Goal: Task Accomplishment & Management: Manage account settings

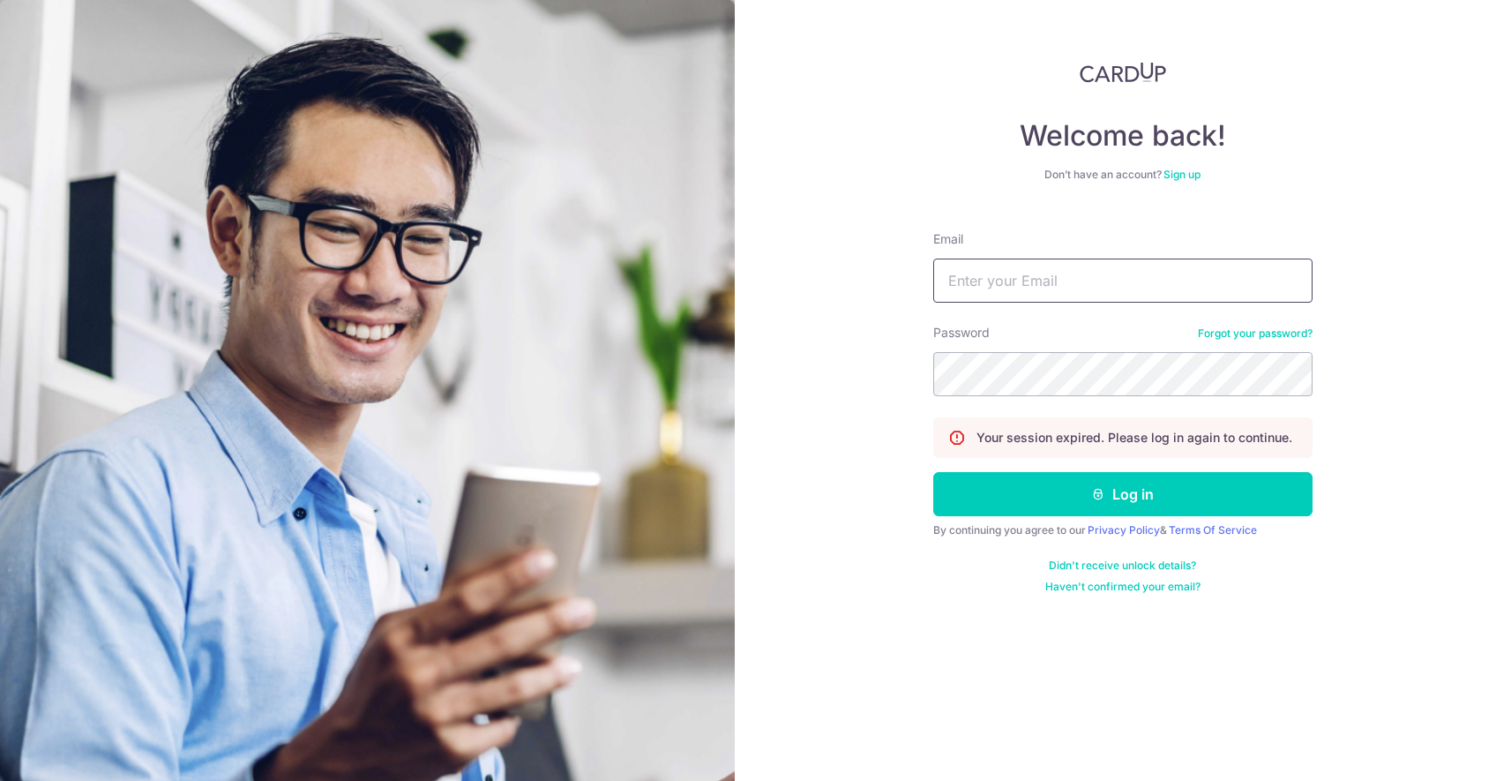
click at [991, 286] on input "Email" at bounding box center [1122, 280] width 379 height 44
type input "[EMAIL_ADDRESS][DOMAIN_NAME]"
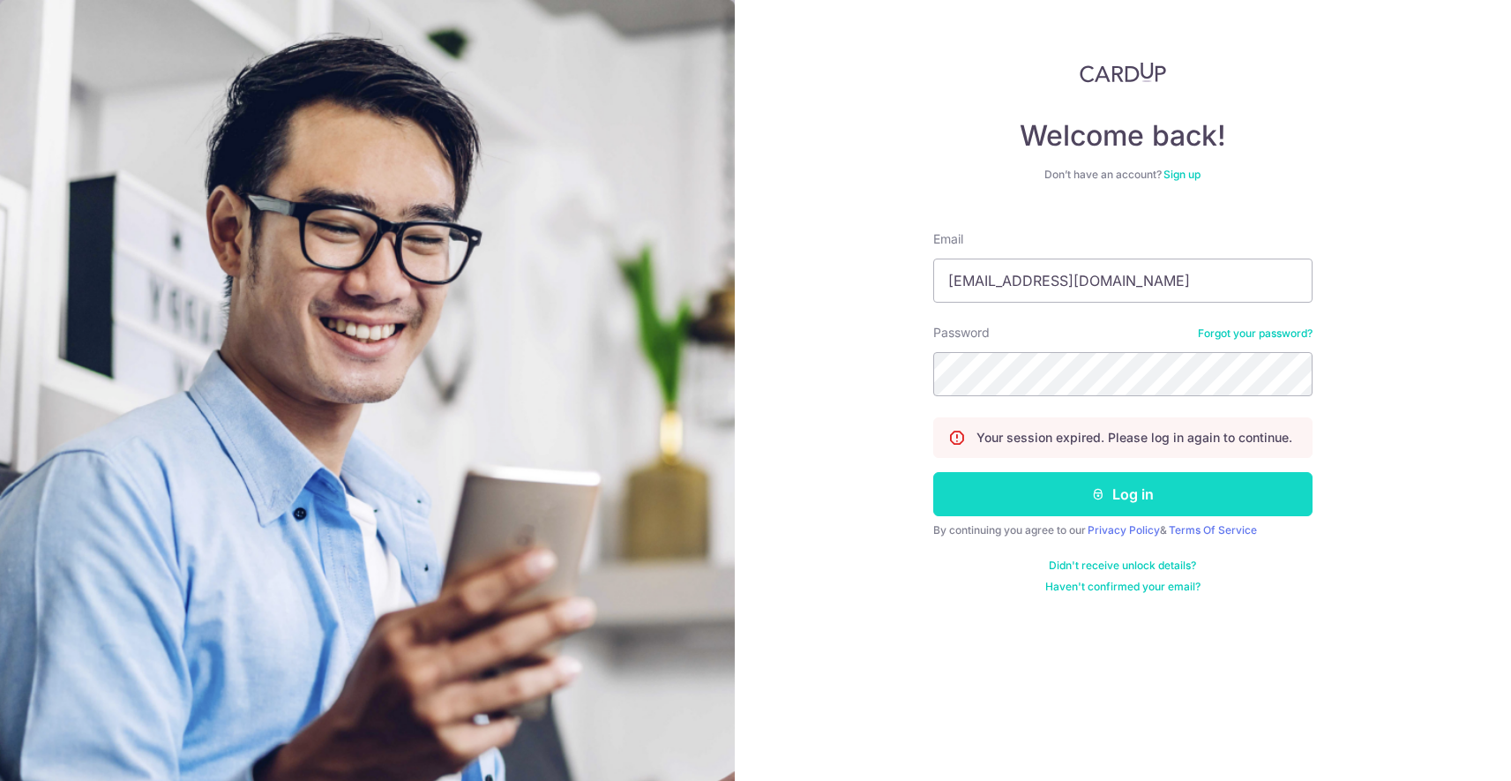
click at [1142, 473] on button "Log in" at bounding box center [1122, 494] width 379 height 44
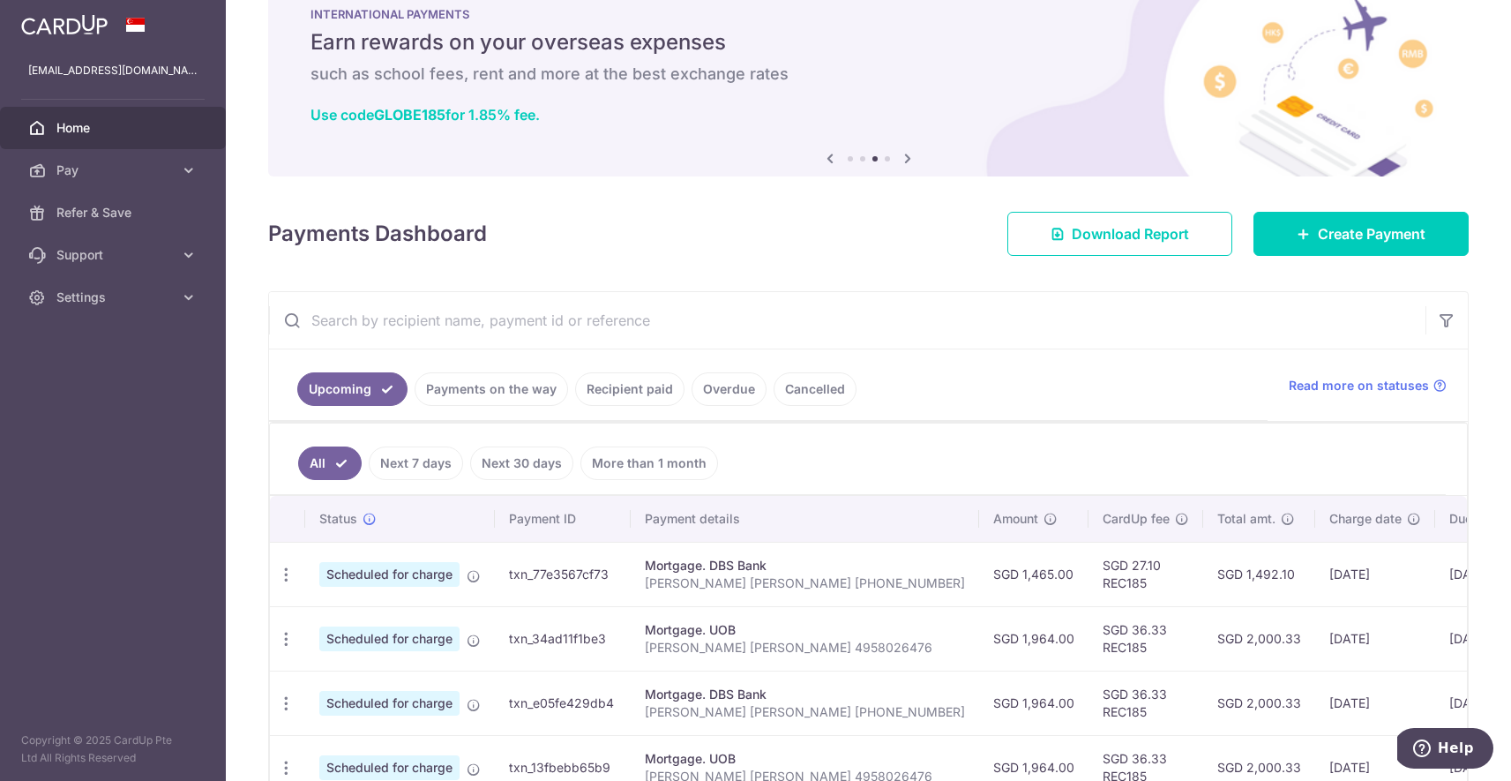
scroll to position [41, 0]
